Goal: Task Accomplishment & Management: Manage account settings

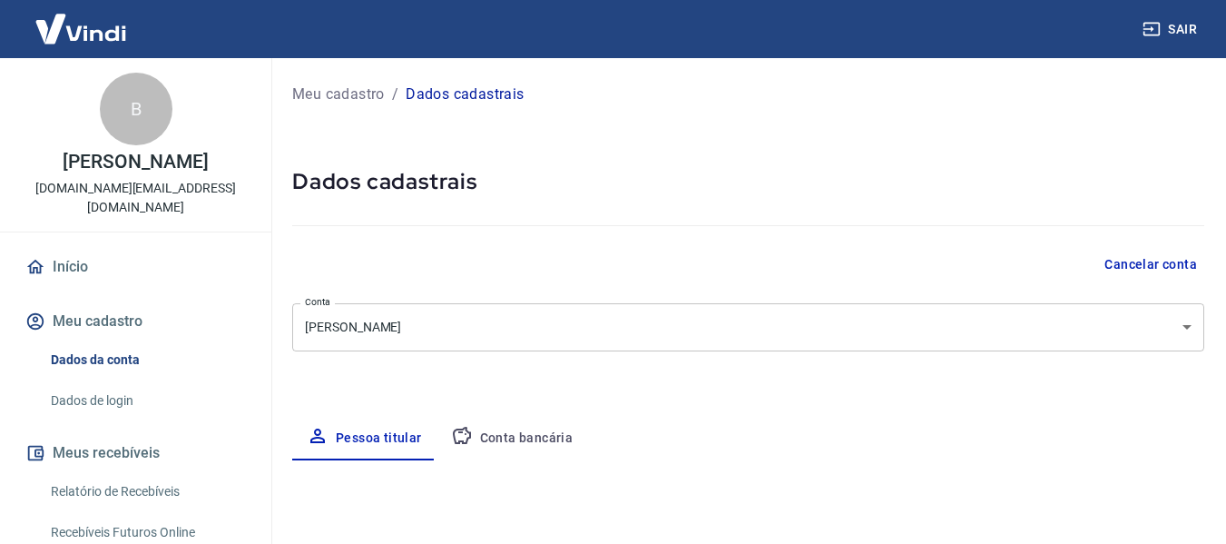
select select "MG"
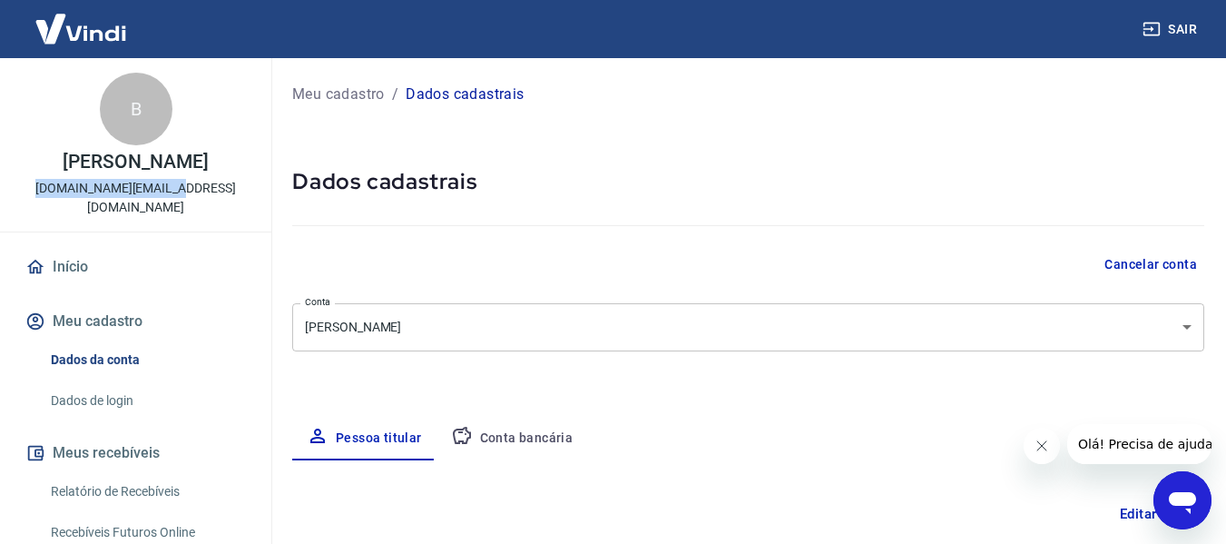
drag, startPoint x: 63, startPoint y: 187, endPoint x: 196, endPoint y: 198, distance: 133.9
click at [196, 198] on div "B [PERSON_NAME] [DOMAIN_NAME][EMAIL_ADDRESS][DOMAIN_NAME]" at bounding box center [135, 144] width 271 height 173
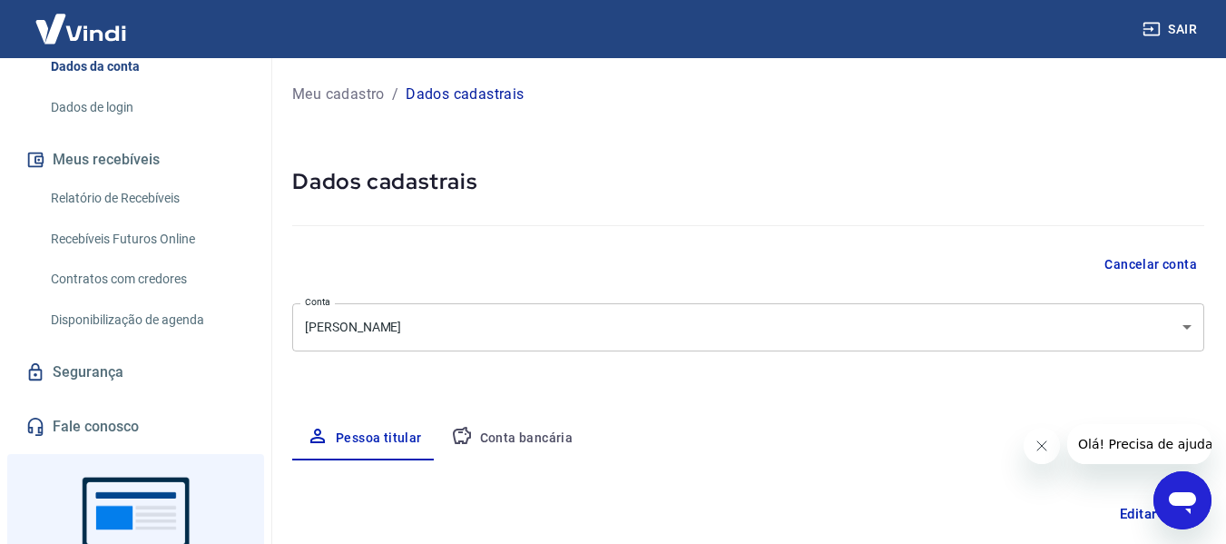
scroll to position [397, 0]
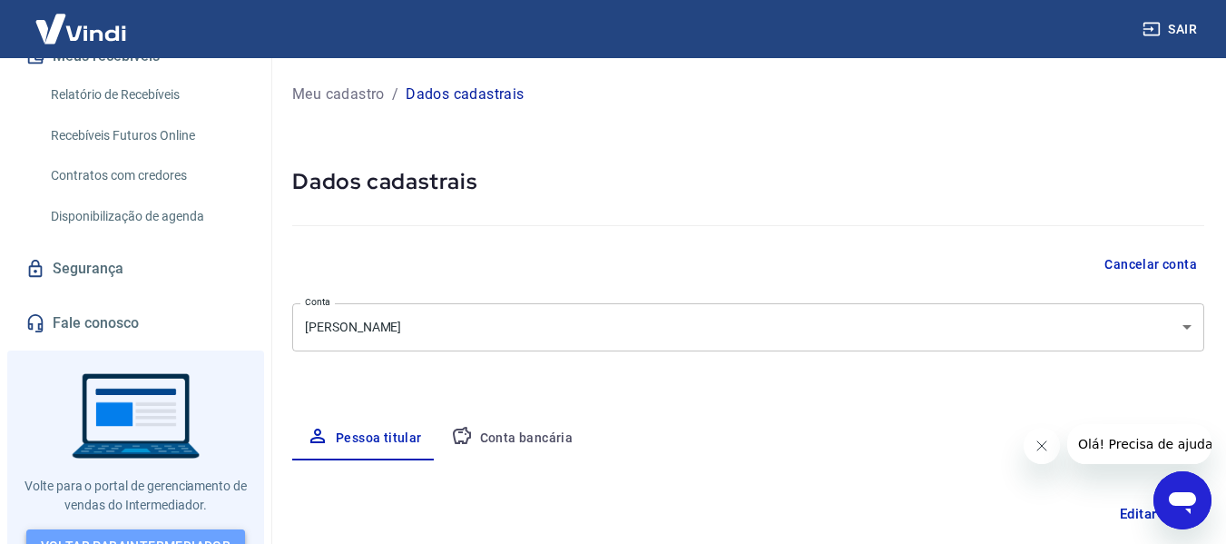
click at [152, 529] on link "Voltar para Intermediador" at bounding box center [136, 546] width 220 height 34
